Goal: Information Seeking & Learning: Learn about a topic

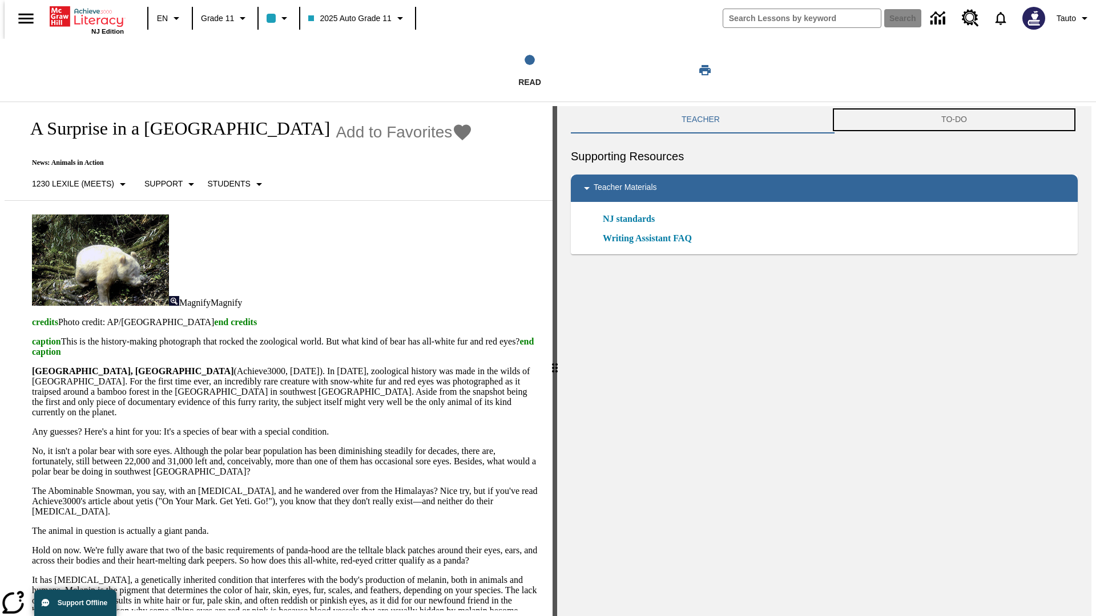
click at [955, 120] on button "TO-DO" at bounding box center [953, 119] width 247 height 27
